Goal: Check status: Check status

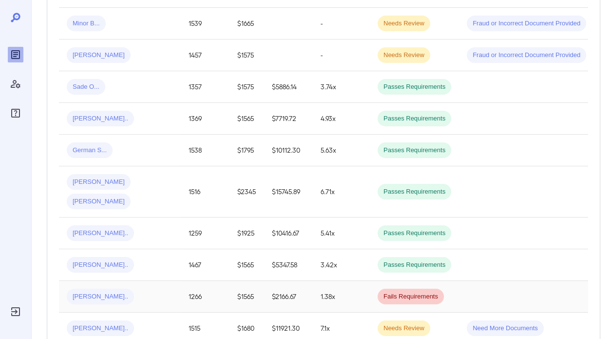
scroll to position [293, 0]
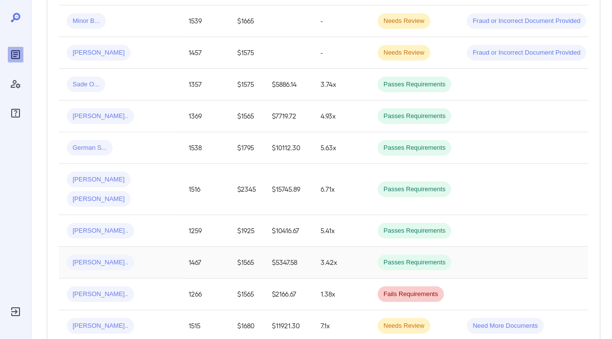
click at [283, 247] on td "$5347.58" at bounding box center [288, 263] width 49 height 32
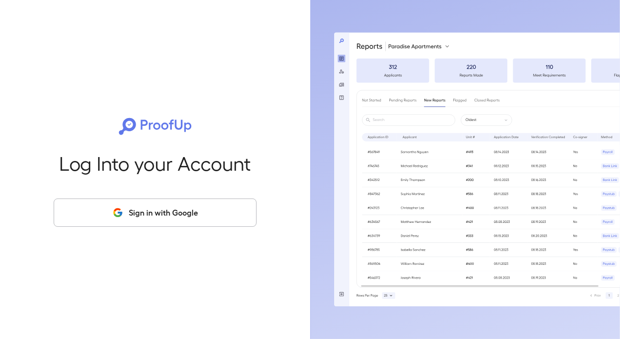
click at [149, 211] on button "Sign in with Google" at bounding box center [155, 212] width 203 height 28
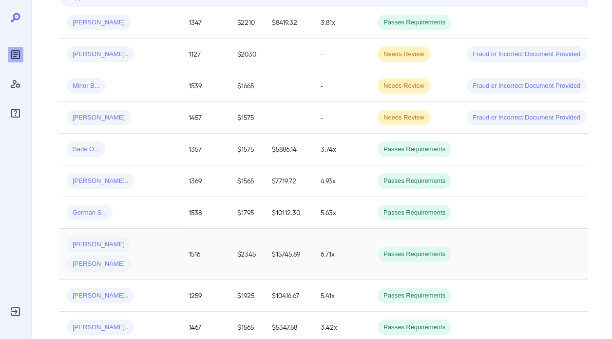
scroll to position [293, 0]
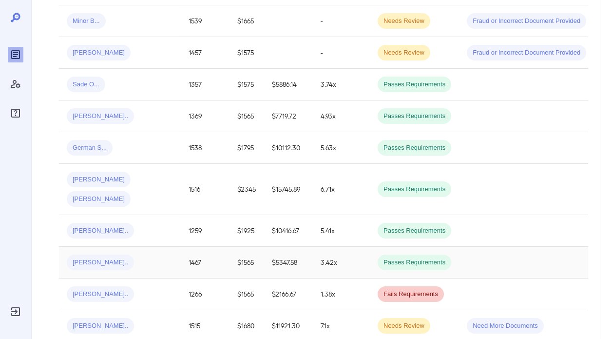
click at [111, 255] on div "[PERSON_NAME].." at bounding box center [120, 263] width 106 height 16
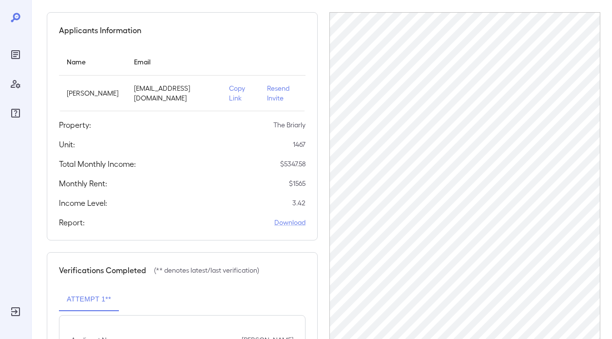
scroll to position [98, 0]
